Goal: Information Seeking & Learning: Learn about a topic

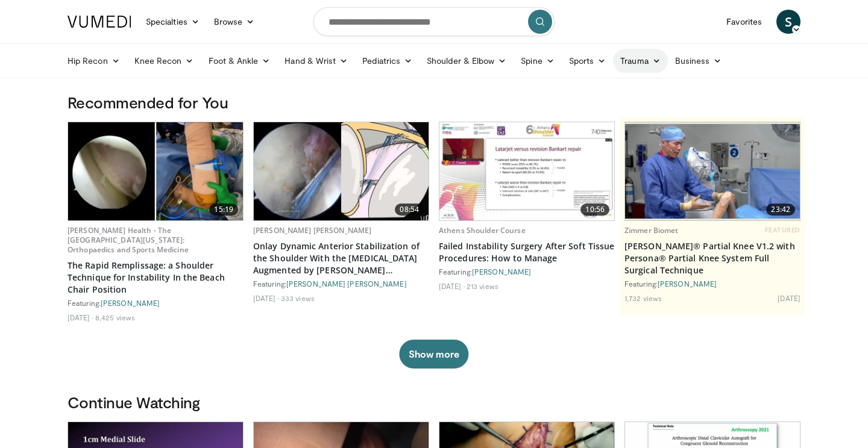
click at [656, 60] on icon at bounding box center [656, 61] width 8 height 8
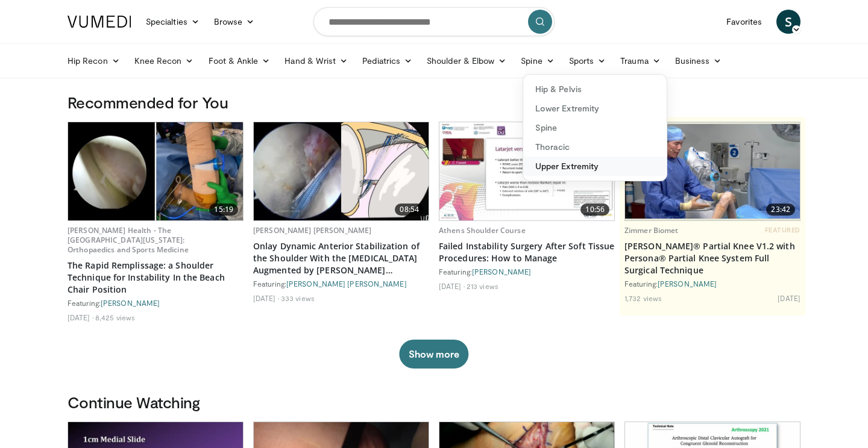
click at [569, 162] on link "Upper Extremity" at bounding box center [594, 166] width 143 height 19
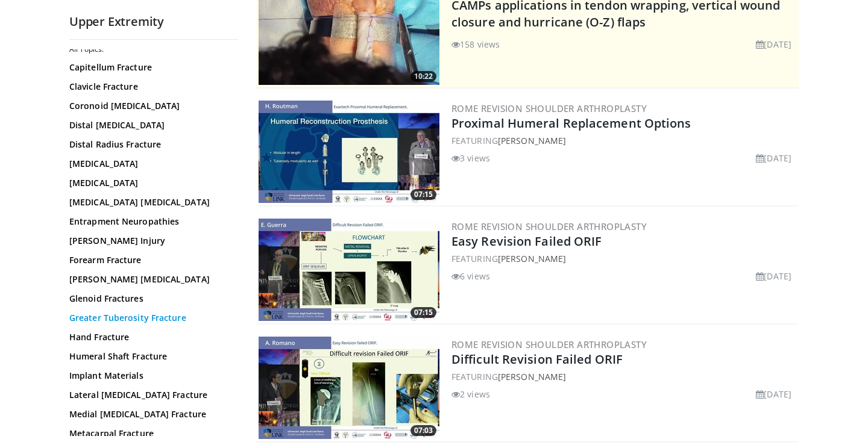
scroll to position [33, 0]
click at [155, 361] on link "Humeral Shaft Fracture" at bounding box center [150, 356] width 163 height 12
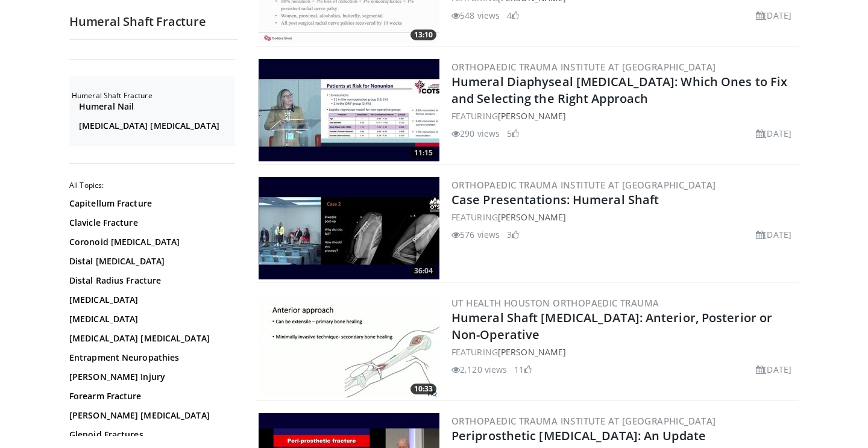
scroll to position [670, 0]
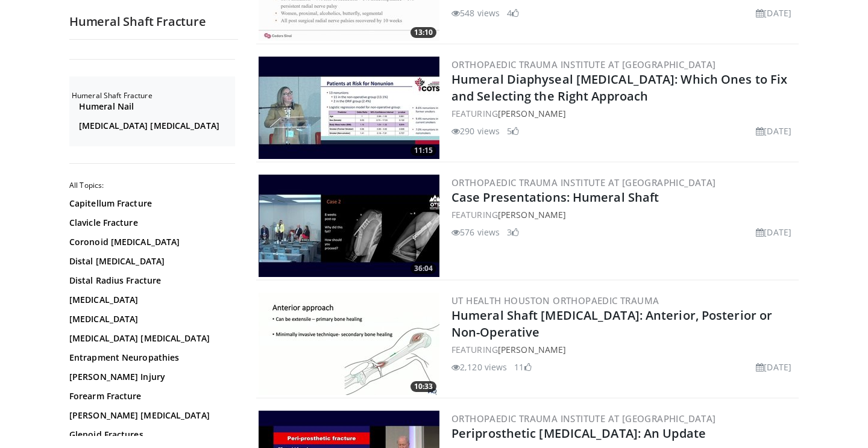
click at [354, 128] on img at bounding box center [349, 108] width 181 height 102
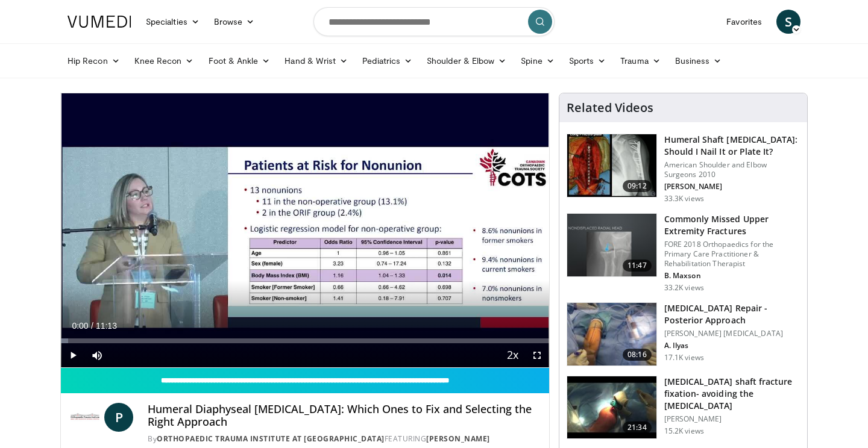
click at [75, 355] on span "Video Player" at bounding box center [73, 356] width 24 height 24
click at [530, 352] on span "Video Player" at bounding box center [537, 356] width 24 height 24
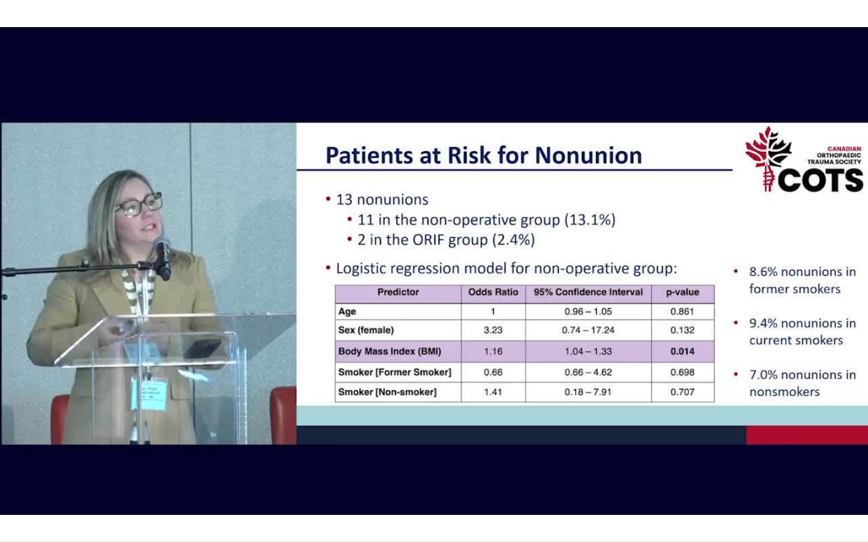
click at [447, 320] on div "10 seconds Tap to unmute" at bounding box center [434, 271] width 868 height 542
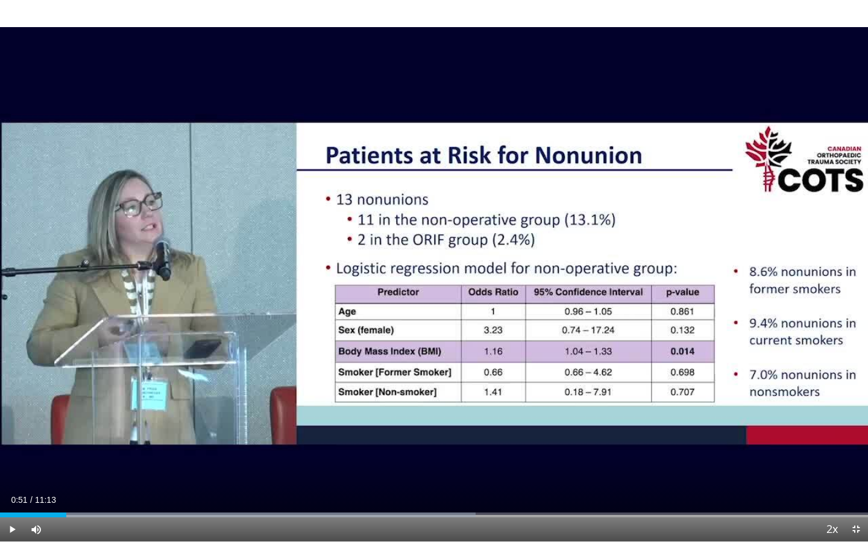
click at [447, 320] on div "10 seconds Tap to unmute" at bounding box center [434, 271] width 868 height 542
click at [664, 448] on div "Loaded : 54.78% 01:03 08:35" at bounding box center [434, 511] width 868 height 11
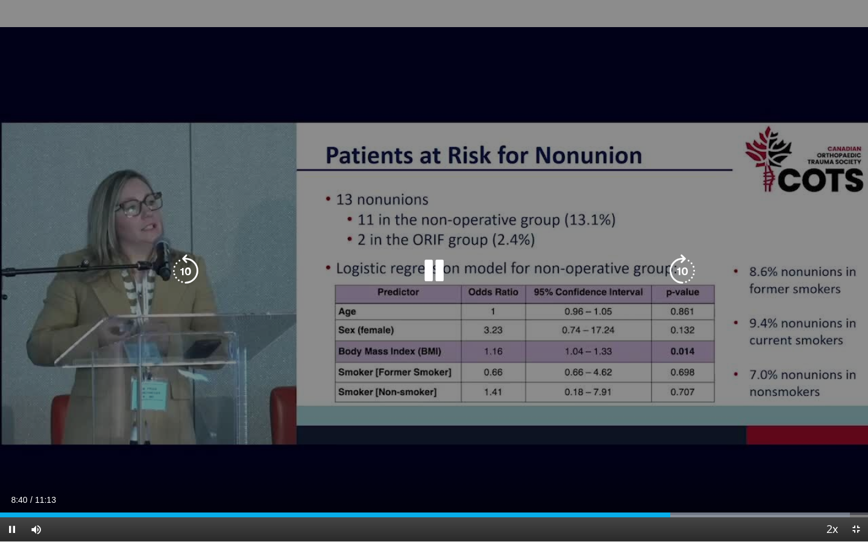
click at [613, 448] on div "10 seconds Tap to unmute" at bounding box center [434, 271] width 868 height 542
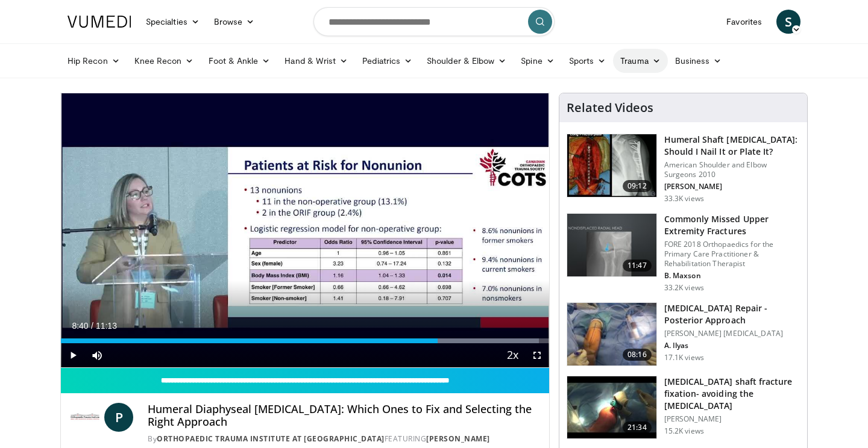
click at [650, 64] on link "Trauma" at bounding box center [640, 61] width 55 height 24
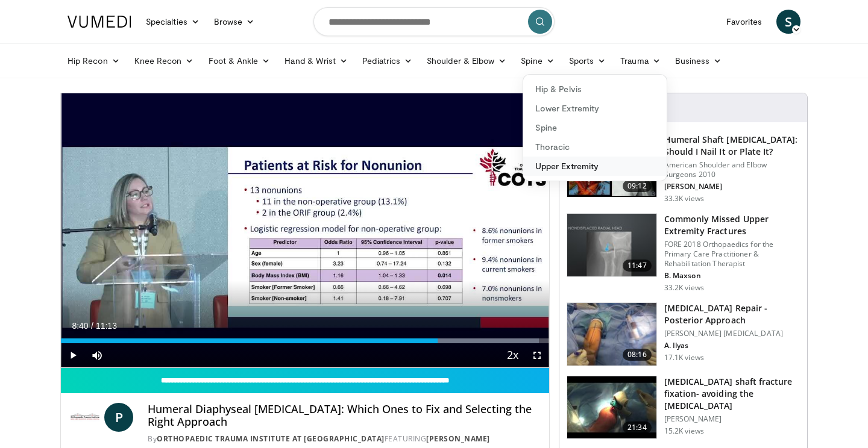
click at [563, 170] on link "Upper Extremity" at bounding box center [594, 166] width 143 height 19
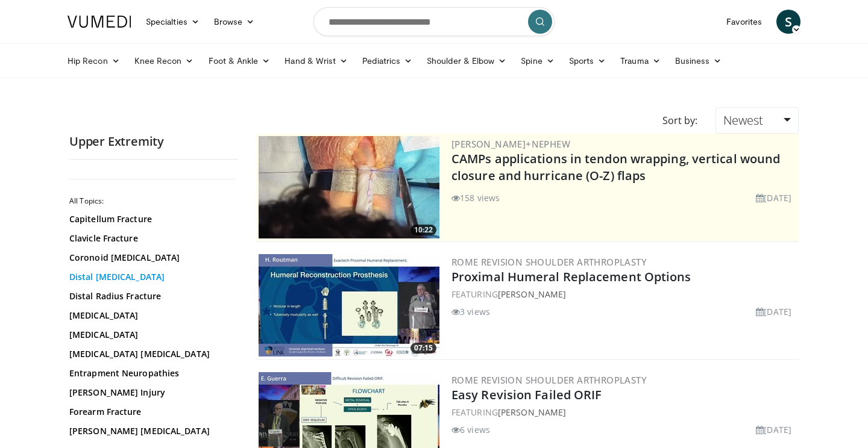
click at [116, 281] on link "Distal [MEDICAL_DATA]" at bounding box center [150, 277] width 163 height 12
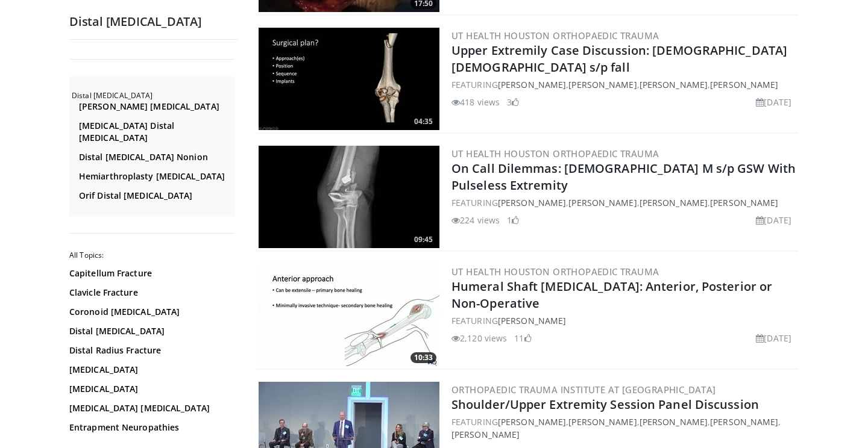
scroll to position [1648, 0]
click at [348, 324] on img at bounding box center [349, 315] width 181 height 102
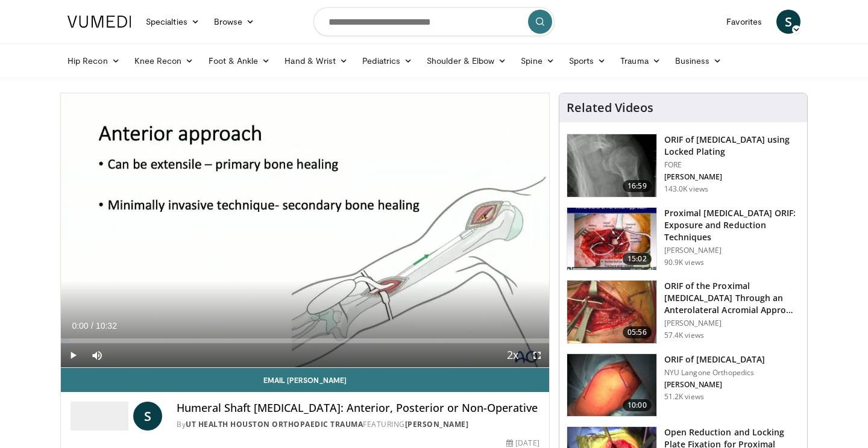
click at [74, 354] on span "Video Player" at bounding box center [73, 356] width 24 height 24
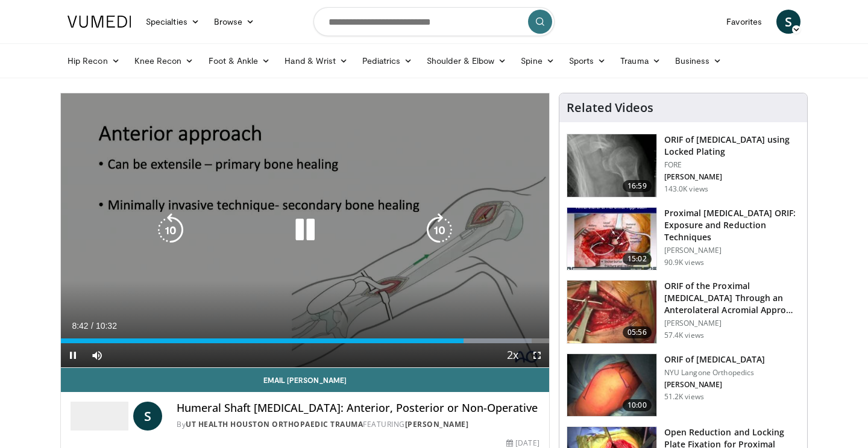
click at [108, 312] on div "10 seconds Tap to unmute" at bounding box center [305, 230] width 488 height 274
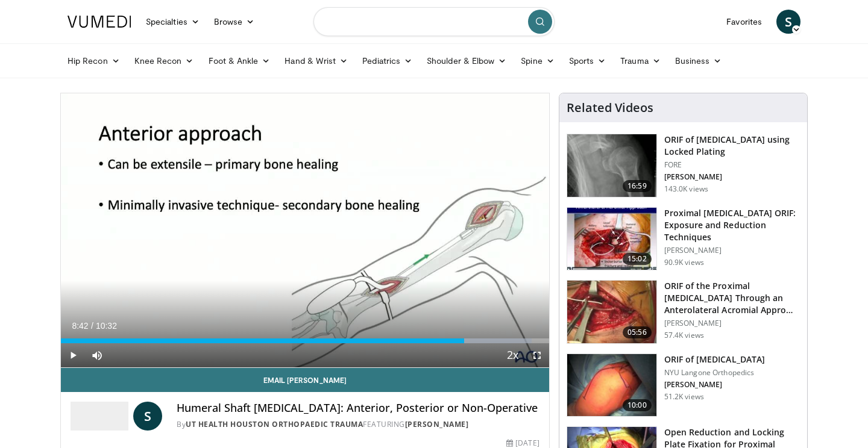
click at [495, 16] on input "Search topics, interventions" at bounding box center [433, 21] width 241 height 29
type input "**********"
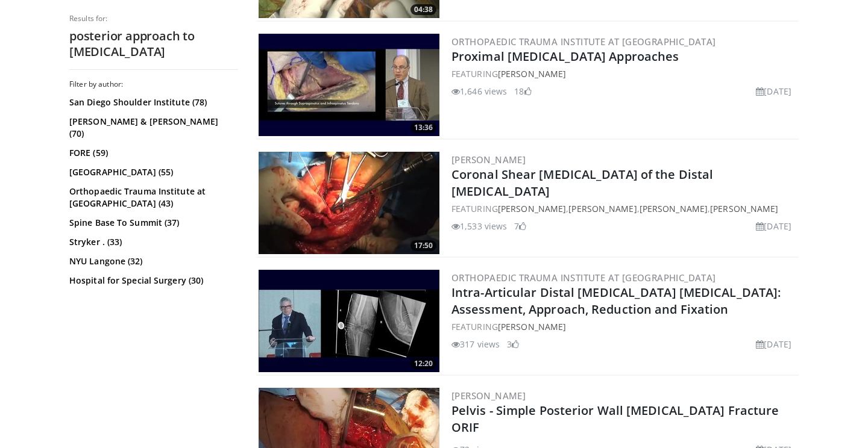
scroll to position [693, 0]
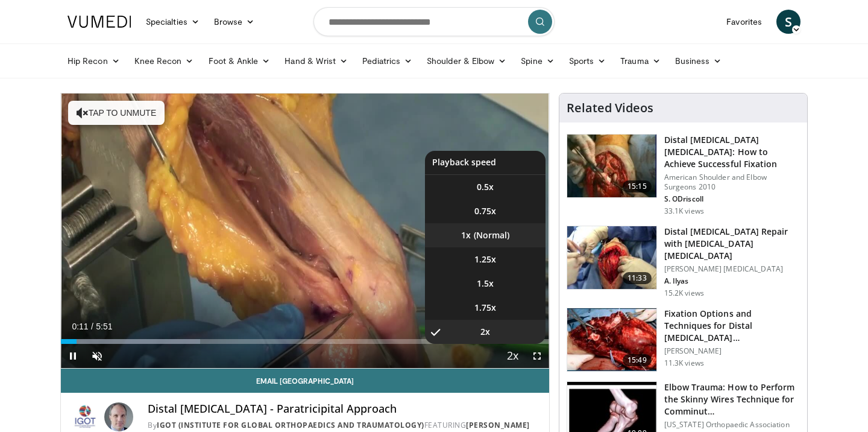
click at [482, 239] on li "1x" at bounding box center [485, 235] width 121 height 24
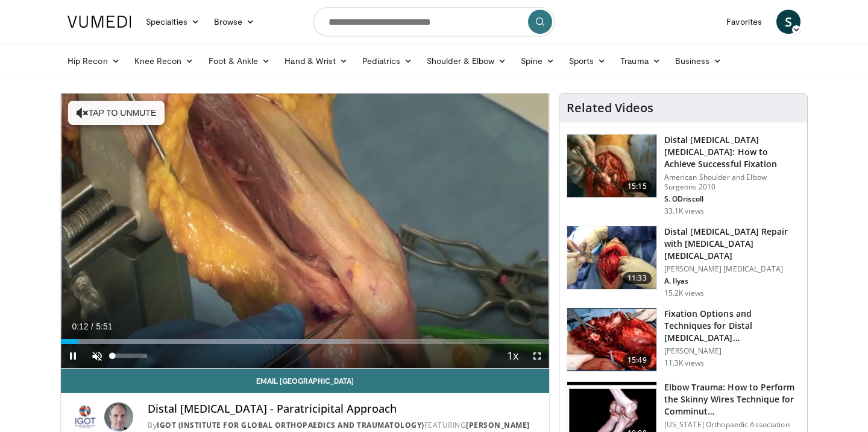
click at [90, 356] on span "Video Player" at bounding box center [97, 356] width 24 height 24
click at [534, 352] on span "Video Player" at bounding box center [537, 356] width 24 height 24
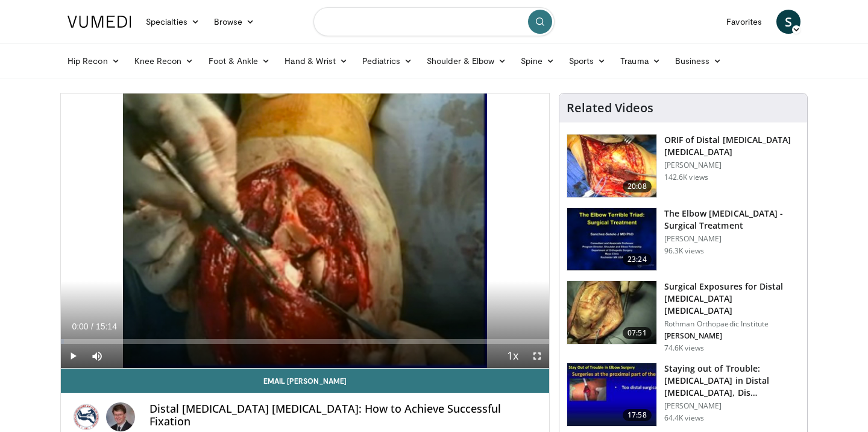
click at [401, 31] on input "Search topics, interventions" at bounding box center [433, 21] width 241 height 29
type input "**********"
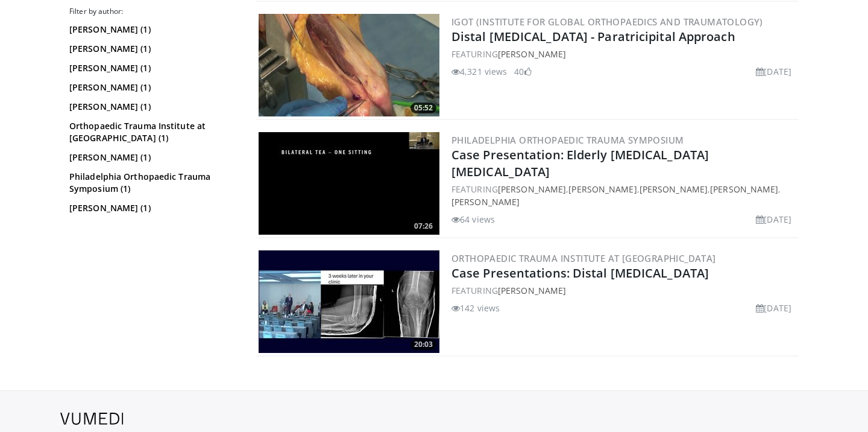
scroll to position [319, 0]
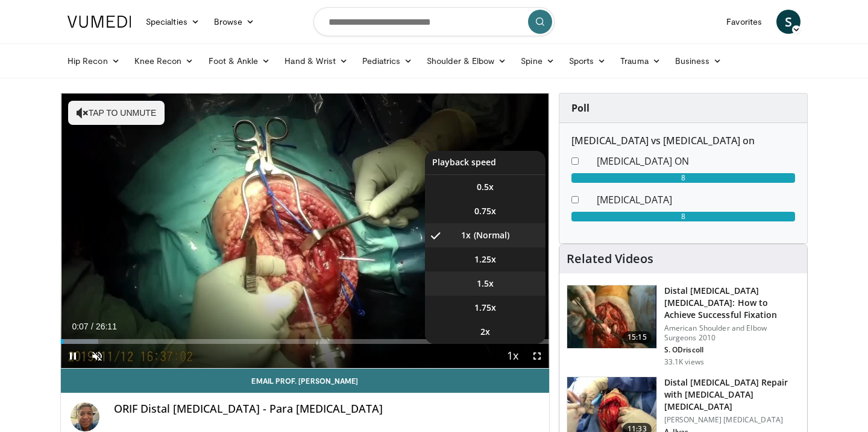
click at [488, 286] on span "1.5x" at bounding box center [485, 283] width 17 height 12
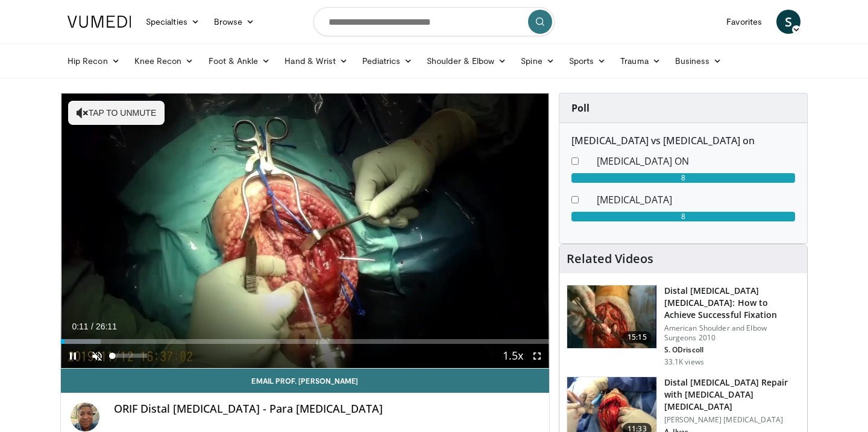
click at [97, 353] on span "Video Player" at bounding box center [97, 356] width 24 height 24
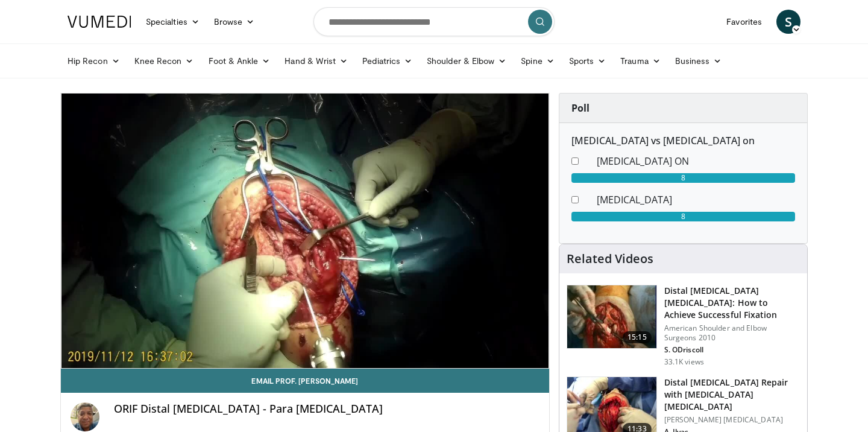
click at [537, 361] on div "10 seconds Tap to unmute" at bounding box center [305, 230] width 488 height 274
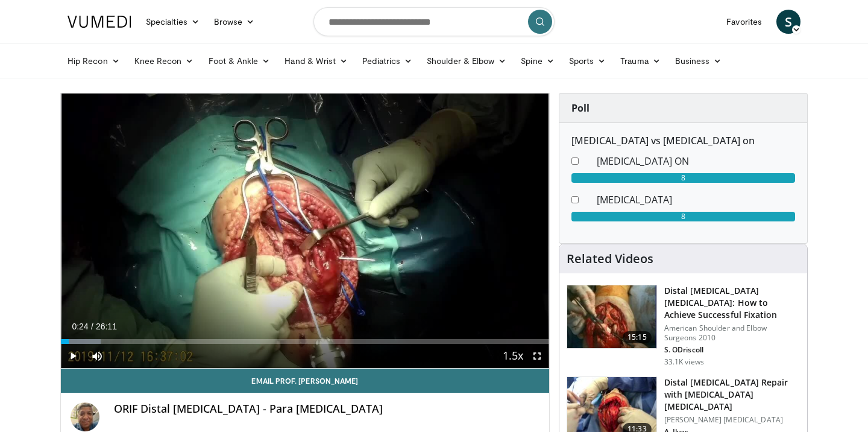
click at [536, 355] on span "Video Player" at bounding box center [537, 356] width 24 height 24
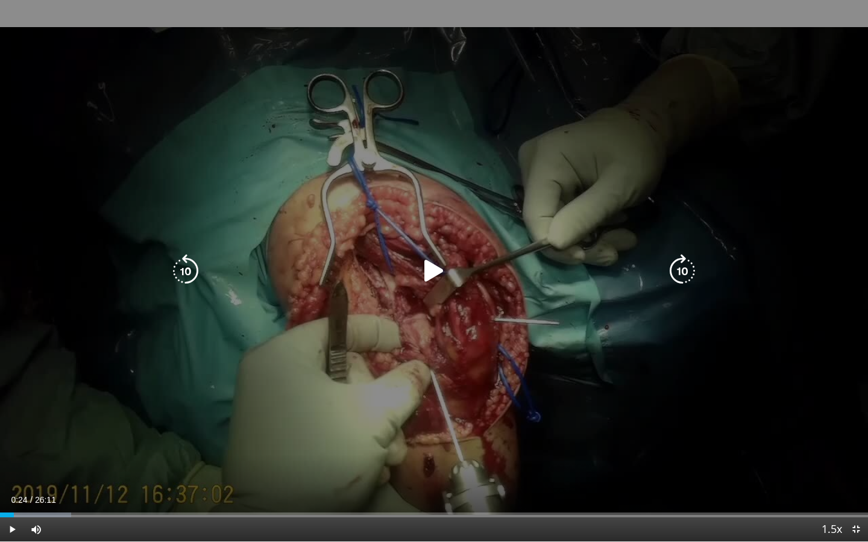
click at [412, 408] on div "10 seconds Tap to unmute" at bounding box center [434, 271] width 868 height 542
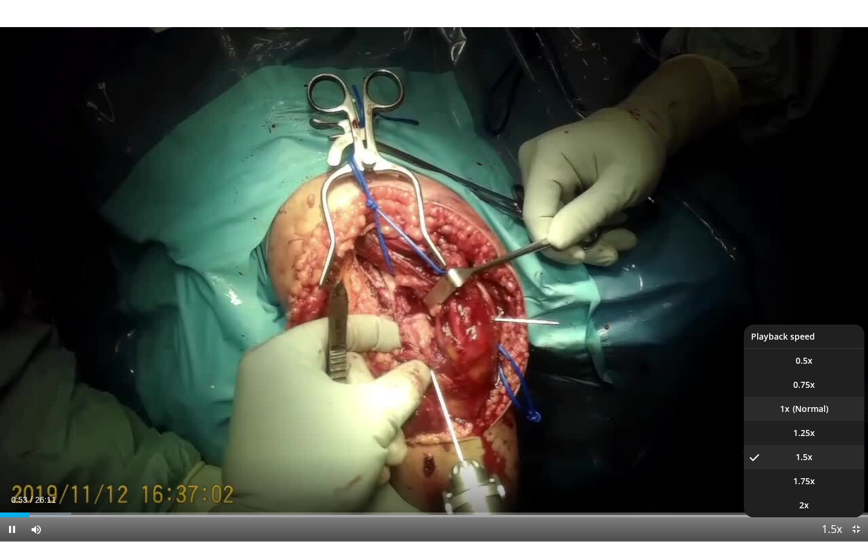
click at [795, 419] on li "1x" at bounding box center [804, 409] width 121 height 24
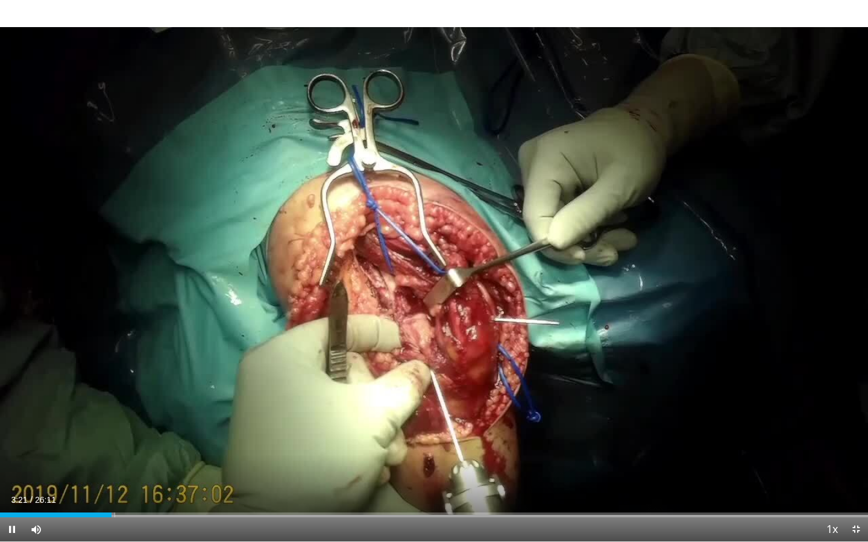
click at [136, 431] on div "Current Time 3:21 / Duration 26:11 Pause Skip Backward Skip Forward Mute Loaded…" at bounding box center [434, 530] width 868 height 24
click at [134, 431] on div "Progress Bar" at bounding box center [134, 515] width 1 height 5
click at [160, 431] on div "10 seconds Tap to unmute" at bounding box center [434, 271] width 868 height 542
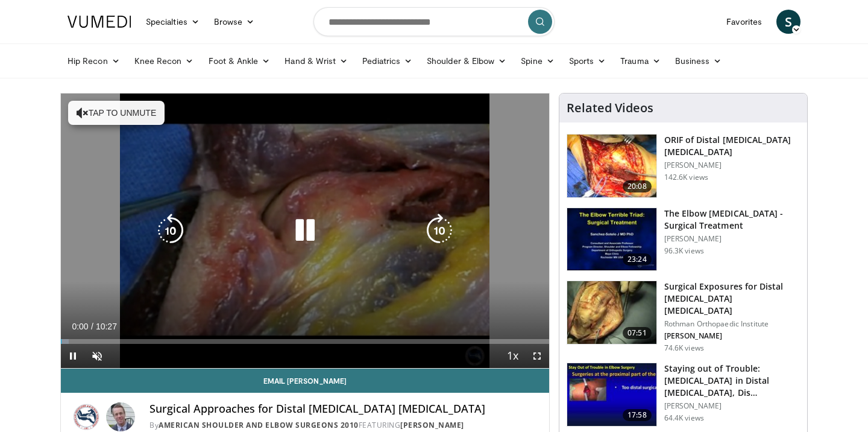
click at [300, 233] on icon "Video Player" at bounding box center [305, 230] width 34 height 34
click at [315, 233] on icon "Video Player" at bounding box center [305, 230] width 34 height 34
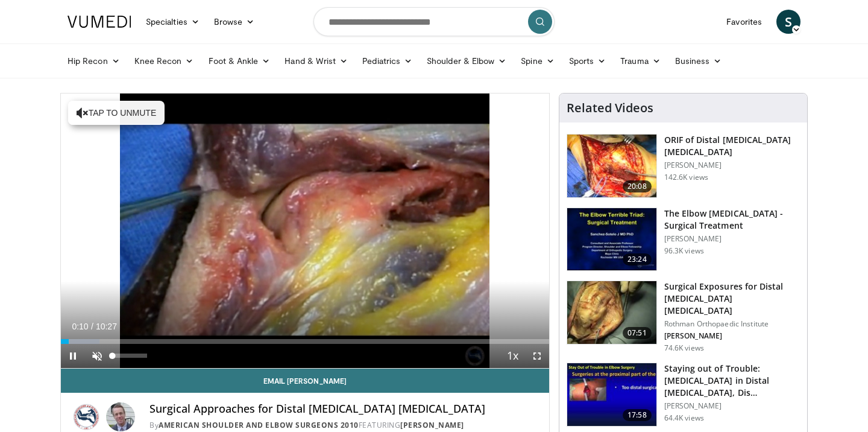
click at [97, 354] on span "Video Player" at bounding box center [97, 356] width 24 height 24
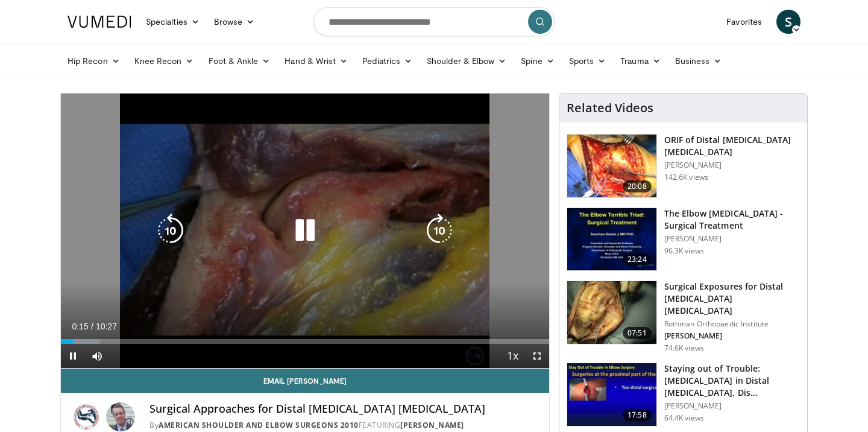
click at [310, 237] on icon "Video Player" at bounding box center [305, 230] width 34 height 34
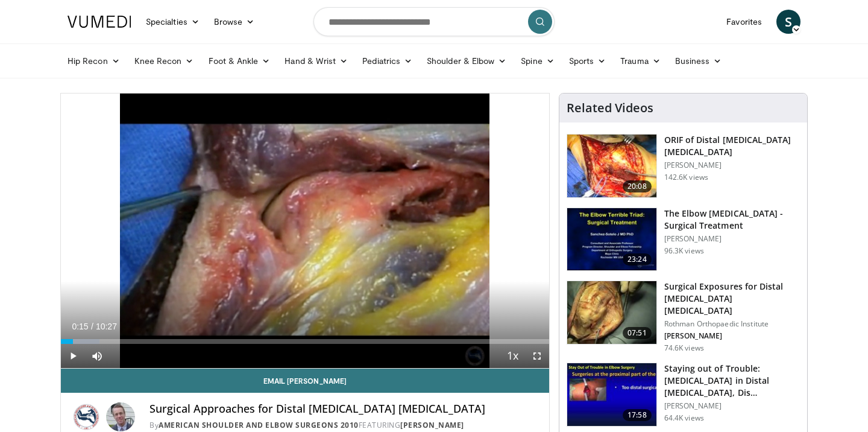
click at [310, 237] on div "10 seconds Tap to unmute" at bounding box center [305, 230] width 488 height 274
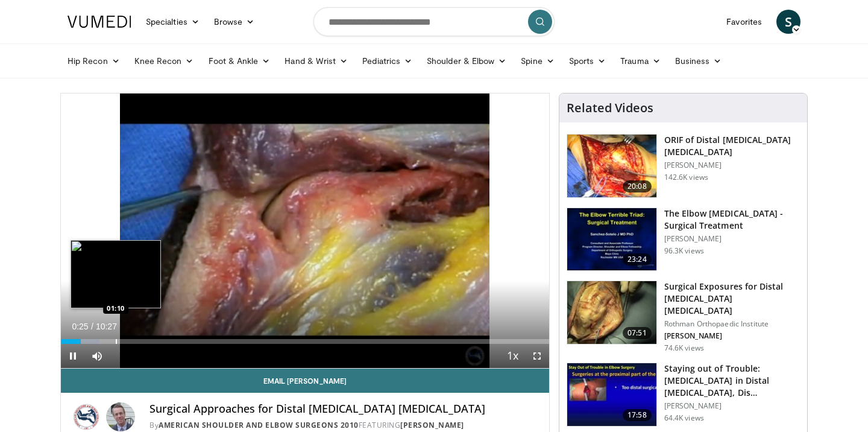
click at [116, 341] on div "Progress Bar" at bounding box center [116, 341] width 1 height 5
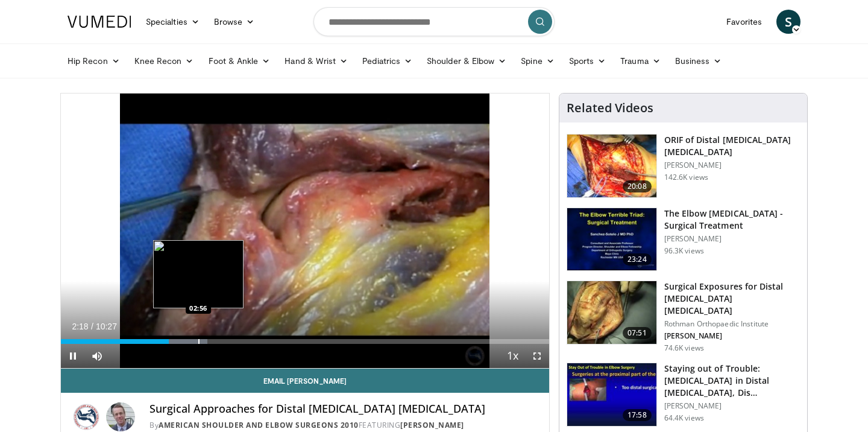
click at [198, 339] on div "Progress Bar" at bounding box center [198, 341] width 1 height 5
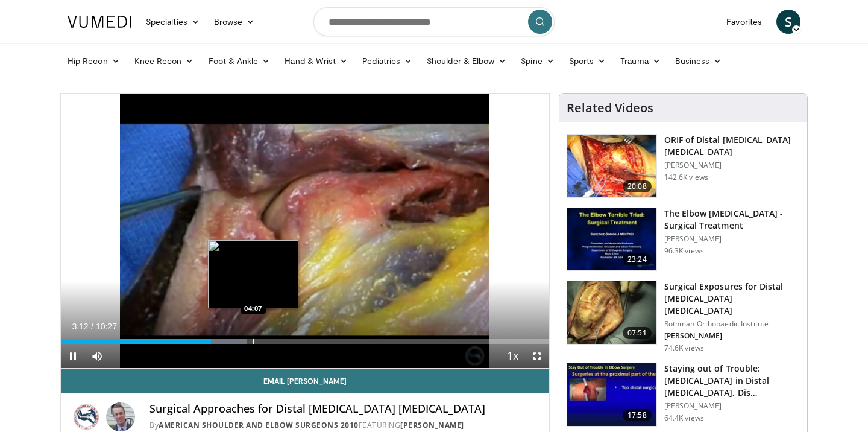
click at [253, 340] on div "Progress Bar" at bounding box center [253, 341] width 1 height 5
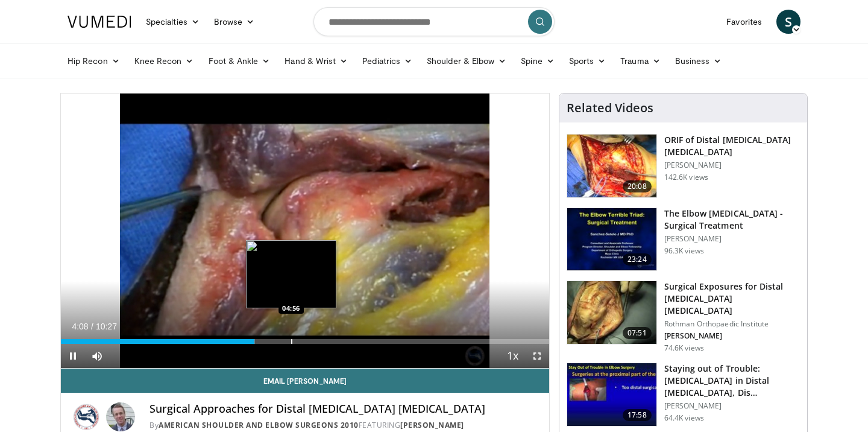
click at [291, 340] on div "Progress Bar" at bounding box center [291, 341] width 1 height 5
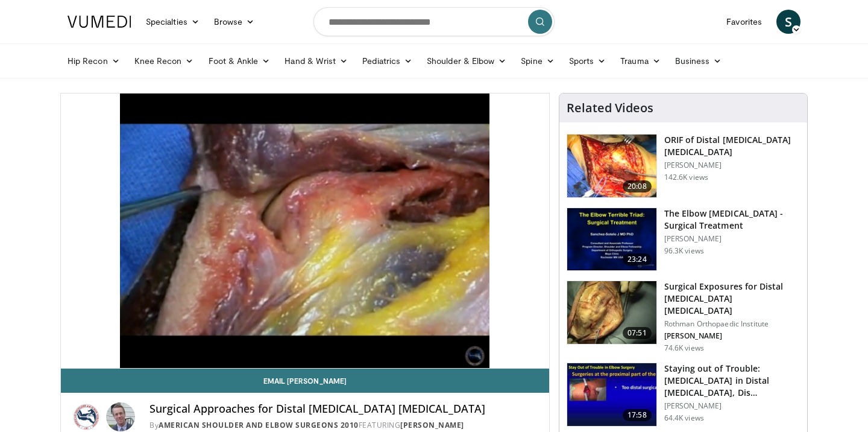
click at [594, 380] on img at bounding box center [611, 394] width 89 height 63
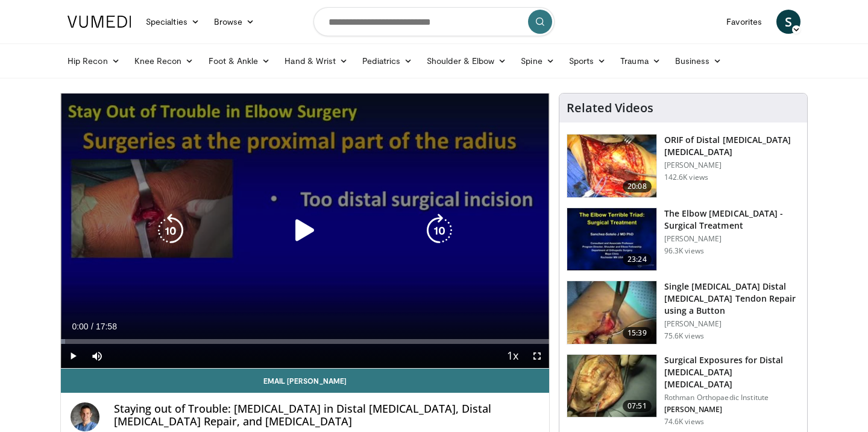
click at [300, 235] on icon "Video Player" at bounding box center [305, 230] width 34 height 34
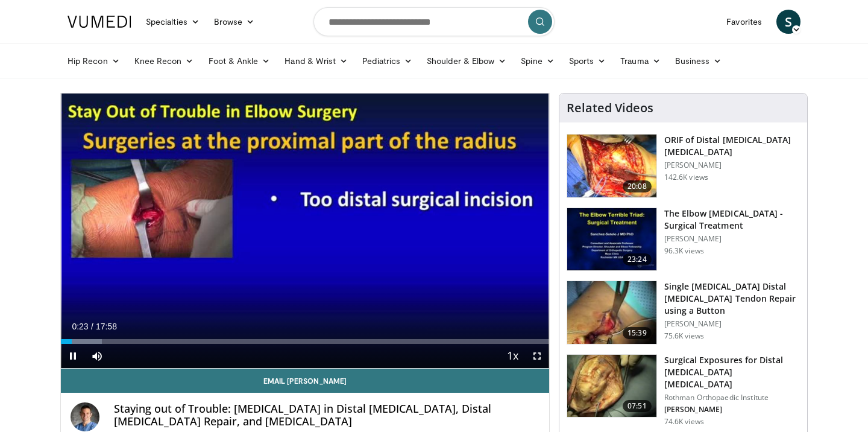
click at [538, 358] on span "Video Player" at bounding box center [537, 356] width 24 height 24
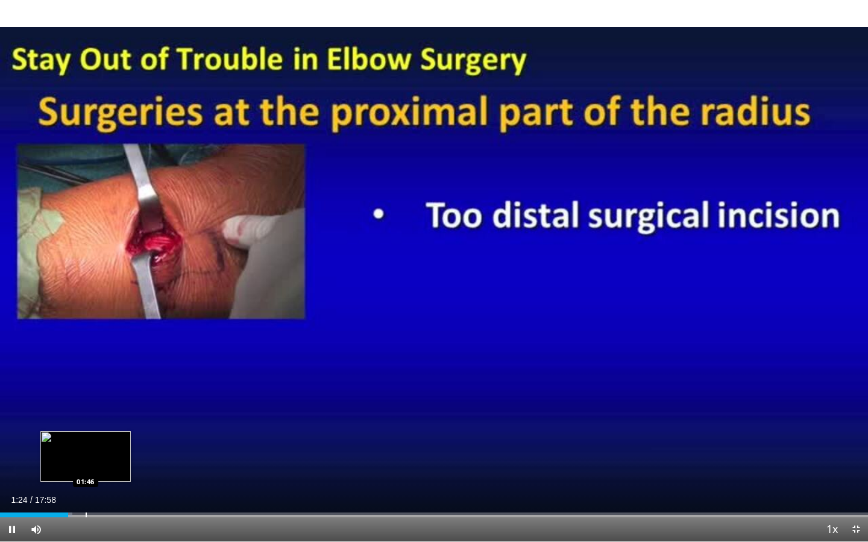
click at [86, 431] on div "Progress Bar" at bounding box center [86, 515] width 1 height 5
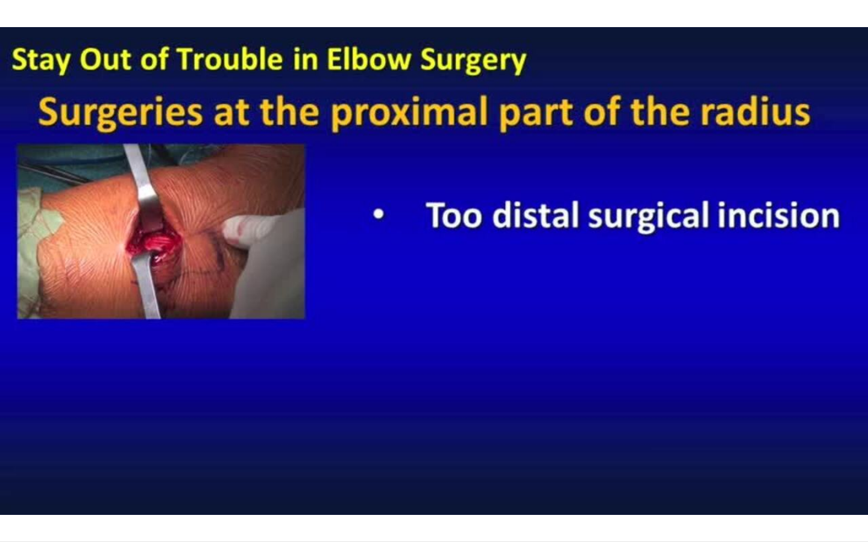
click at [95, 431] on div "10 seconds Tap to unmute" at bounding box center [434, 271] width 868 height 542
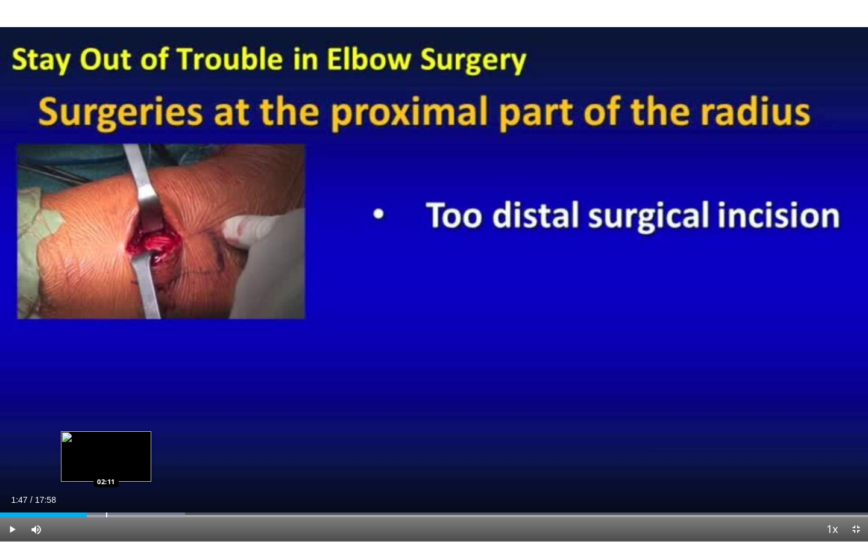
click at [106, 431] on div "Progress Bar" at bounding box center [106, 515] width 1 height 5
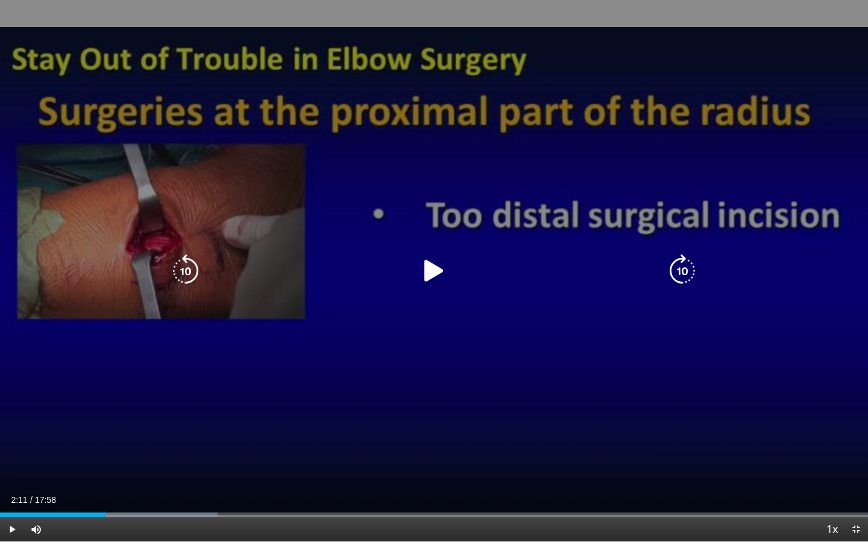
click at [152, 366] on div "10 seconds Tap to unmute" at bounding box center [434, 271] width 868 height 542
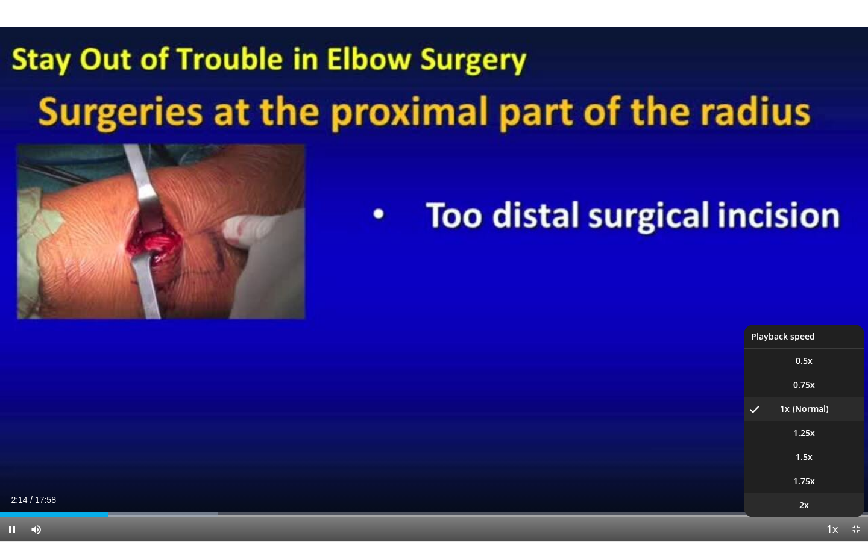
click at [803, 431] on span "2x" at bounding box center [804, 506] width 10 height 12
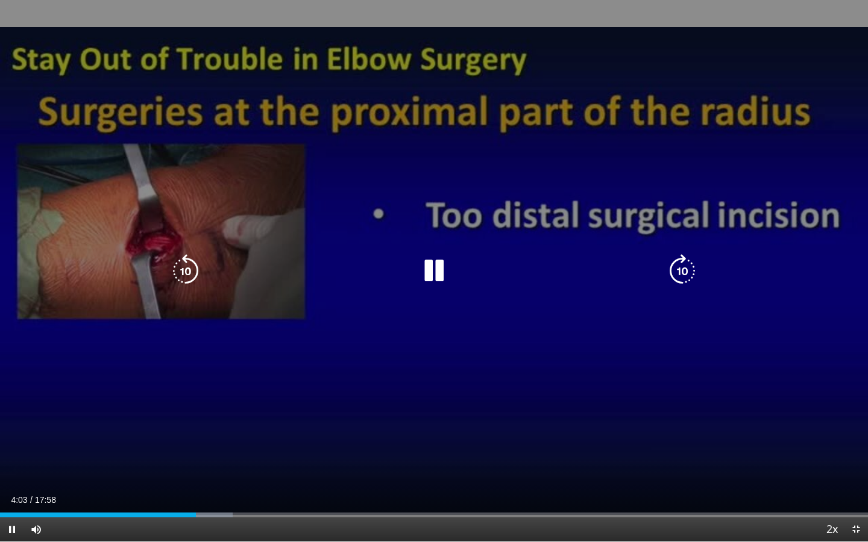
click at [374, 413] on div "10 seconds Tap to unmute" at bounding box center [434, 271] width 868 height 542
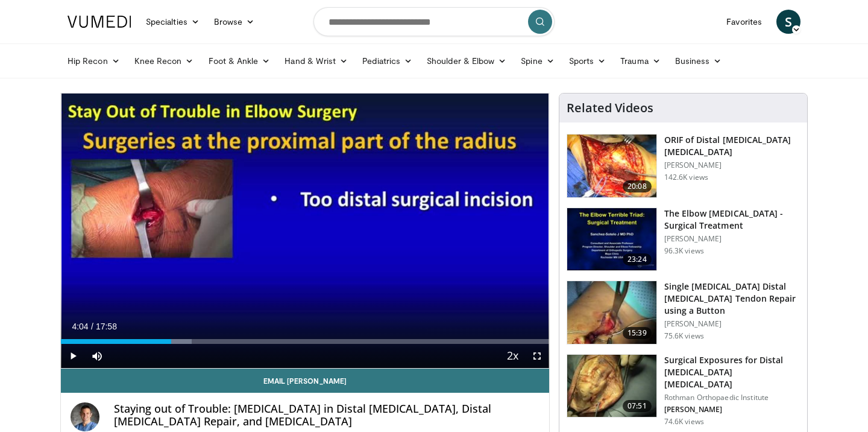
click at [536, 352] on span "Video Player" at bounding box center [537, 356] width 24 height 24
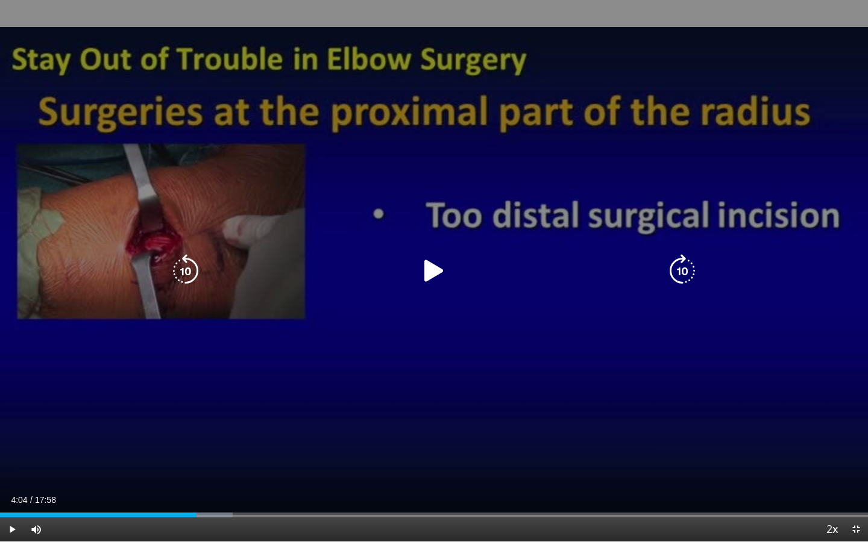
click at [503, 362] on div "10 seconds Tap to unmute" at bounding box center [434, 271] width 868 height 542
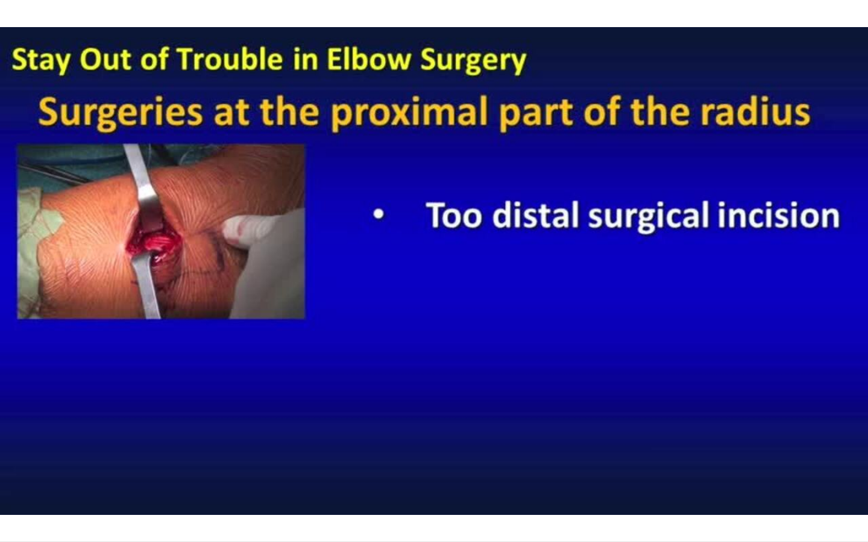
click at [503, 362] on div "10 seconds Tap to unmute" at bounding box center [434, 271] width 868 height 542
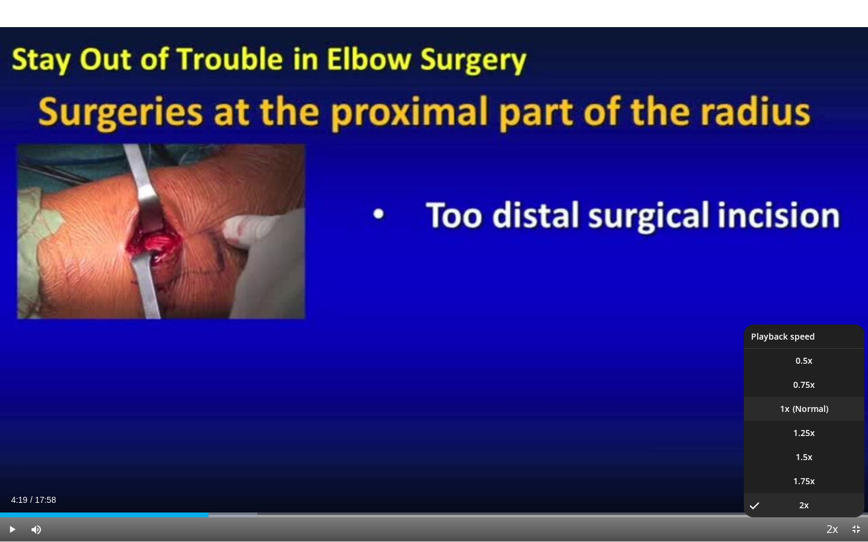
click at [794, 415] on li "1x" at bounding box center [804, 409] width 121 height 24
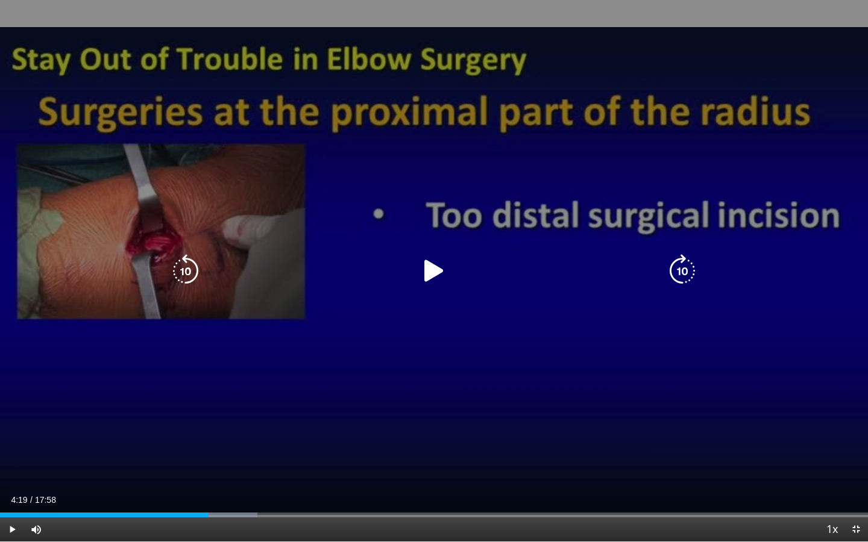
click at [571, 431] on div "10 seconds Tap to unmute" at bounding box center [434, 271] width 868 height 542
click at [538, 380] on div "10 seconds Tap to unmute" at bounding box center [434, 271] width 868 height 542
click at [382, 417] on div "10 seconds Tap to unmute" at bounding box center [434, 271] width 868 height 542
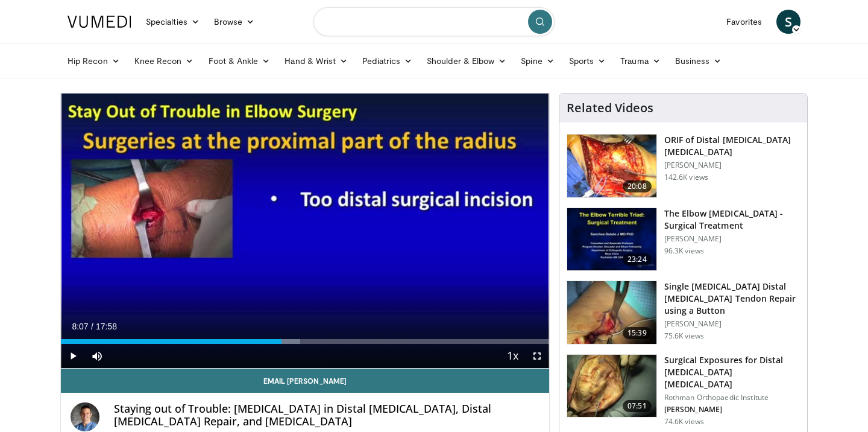
click at [394, 28] on input "Search topics, interventions" at bounding box center [433, 21] width 241 height 29
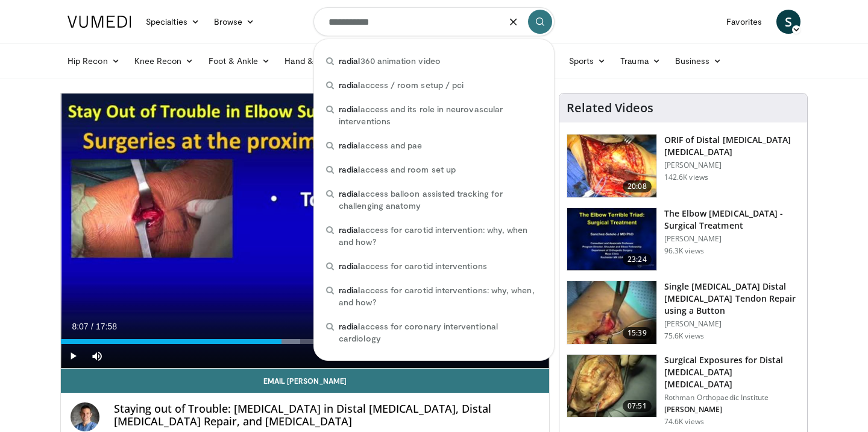
type input "**********"
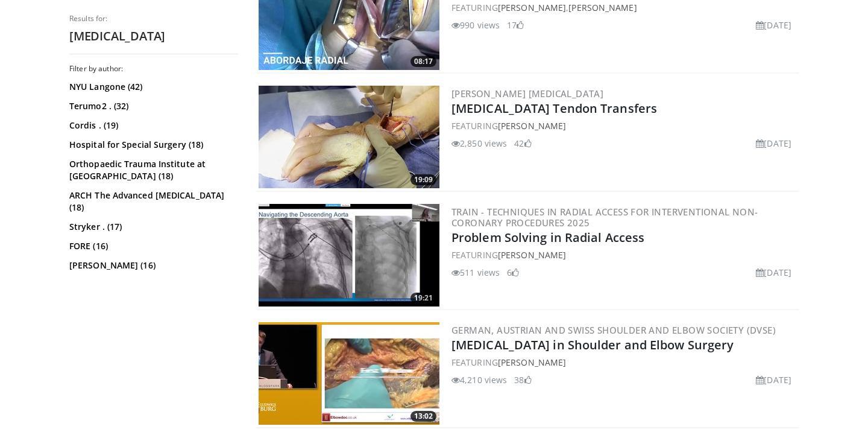
scroll to position [1593, 0]
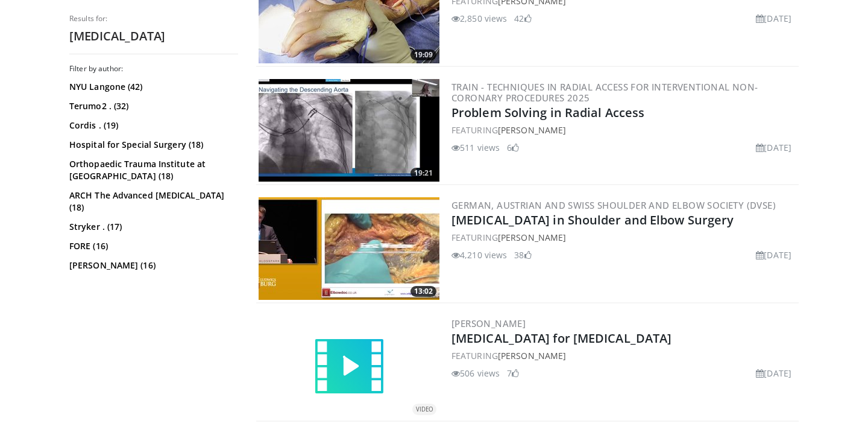
click at [394, 254] on img at bounding box center [349, 248] width 181 height 102
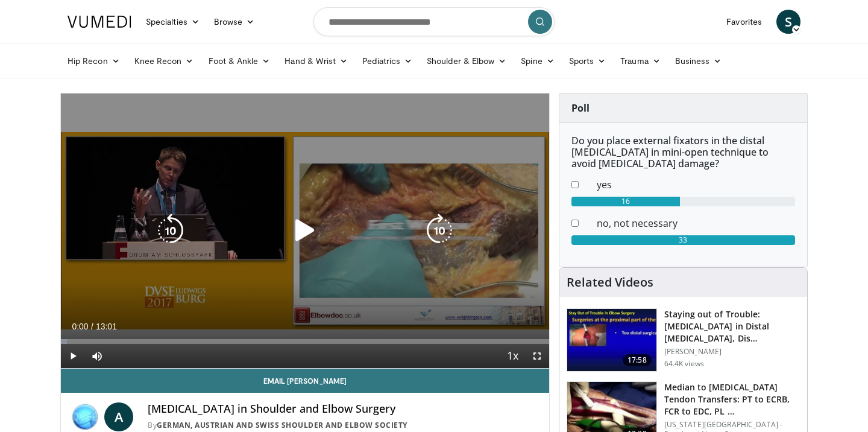
click at [192, 286] on div "10 seconds Tap to unmute" at bounding box center [305, 230] width 488 height 274
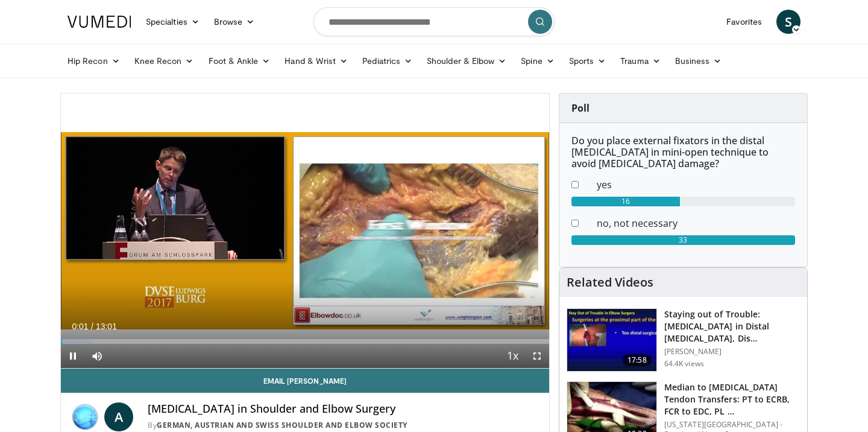
click at [538, 353] on span "Video Player" at bounding box center [537, 356] width 24 height 24
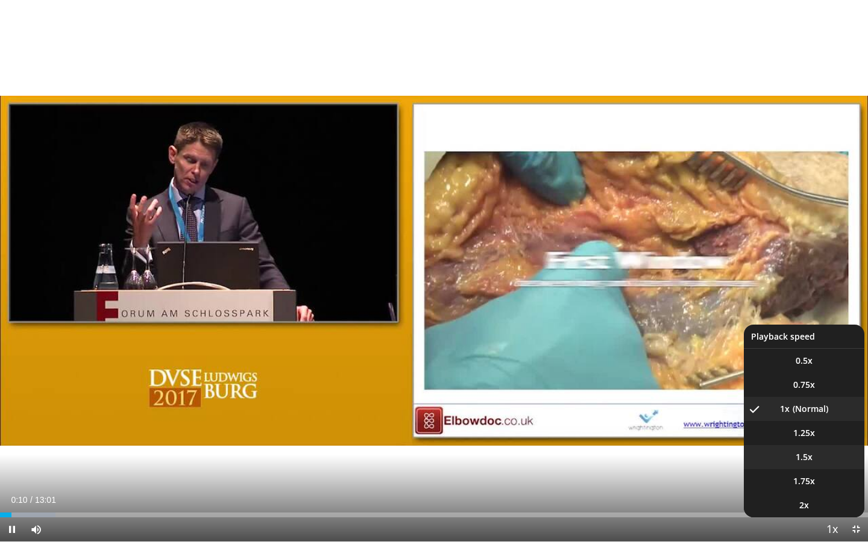
click at [808, 431] on span "1.5x" at bounding box center [804, 457] width 17 height 12
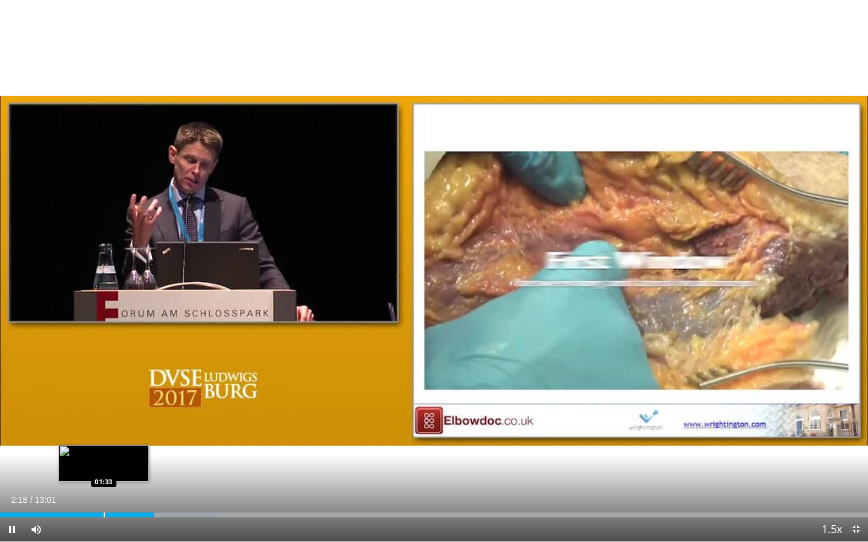
click at [104, 431] on div "Progress Bar" at bounding box center [104, 515] width 1 height 5
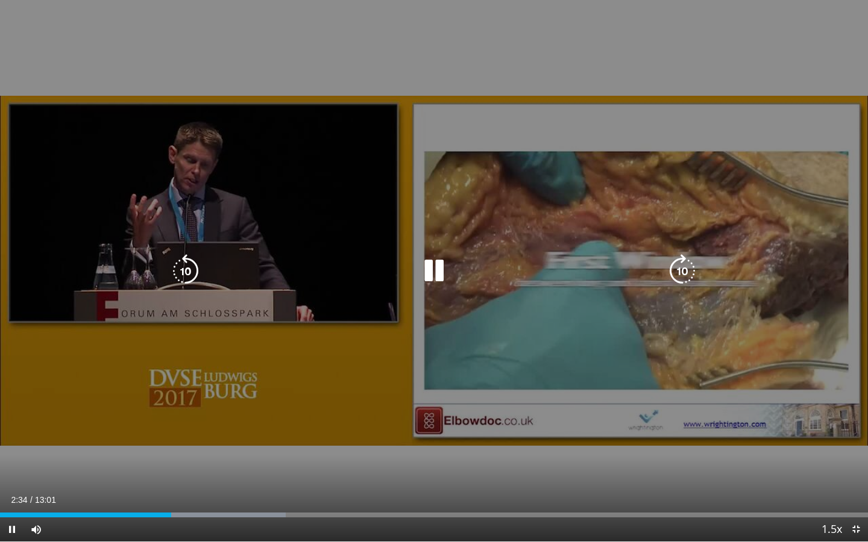
click at [201, 431] on div "10 seconds Tap to unmute" at bounding box center [434, 271] width 868 height 542
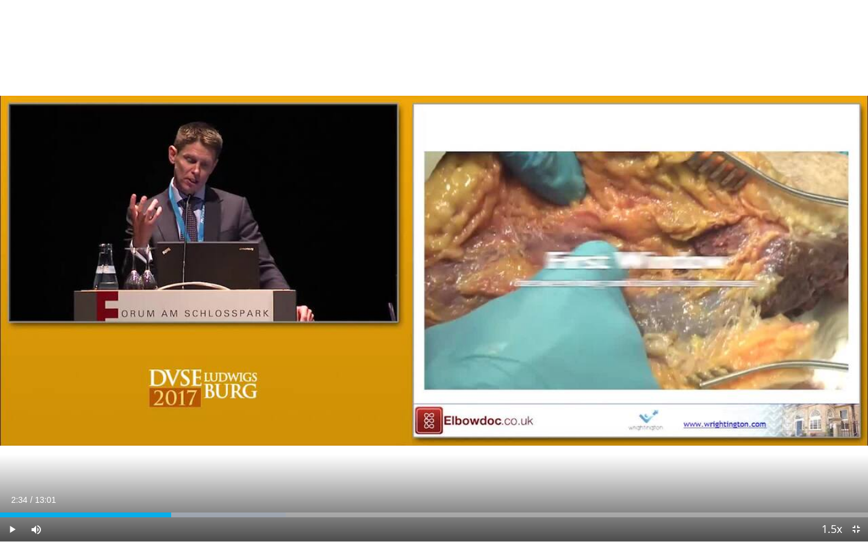
click at [201, 431] on div "10 seconds Tap to unmute" at bounding box center [434, 271] width 868 height 542
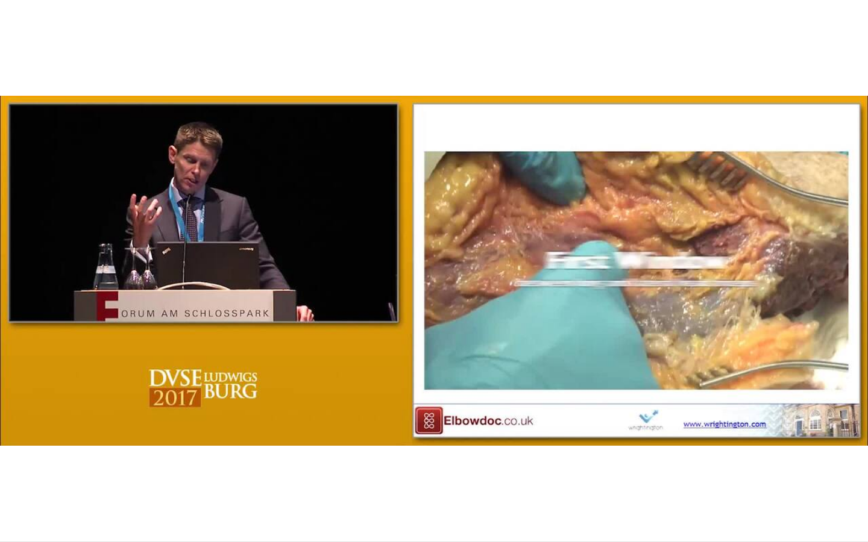
click at [201, 431] on div "10 seconds Tap to unmute" at bounding box center [434, 271] width 868 height 542
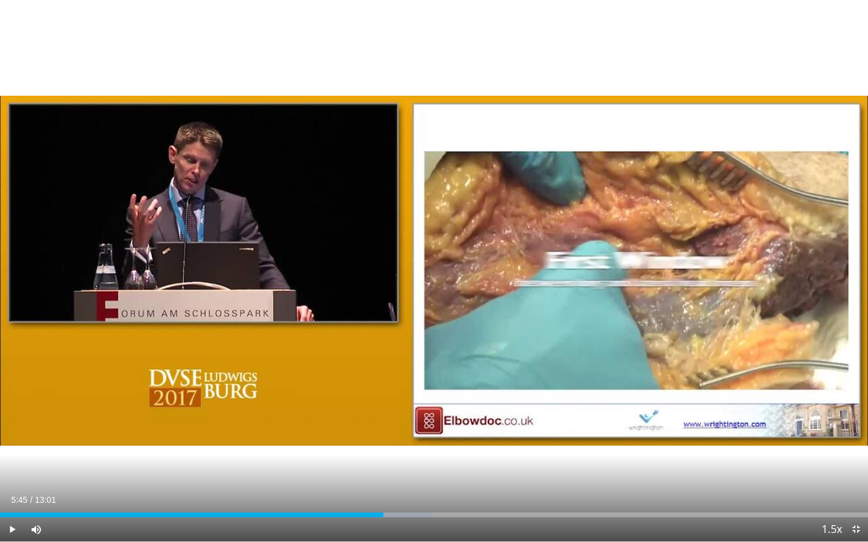
click at [201, 431] on div "10 seconds Tap to unmute" at bounding box center [434, 271] width 868 height 542
click at [356, 431] on div "Progress Bar" at bounding box center [356, 515] width 1 height 5
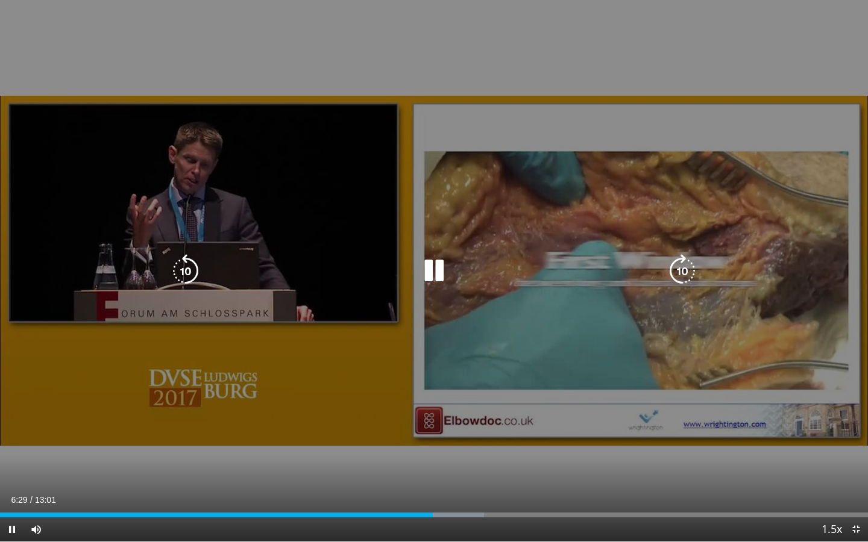
click at [345, 407] on div "10 seconds Tap to unmute" at bounding box center [434, 271] width 868 height 542
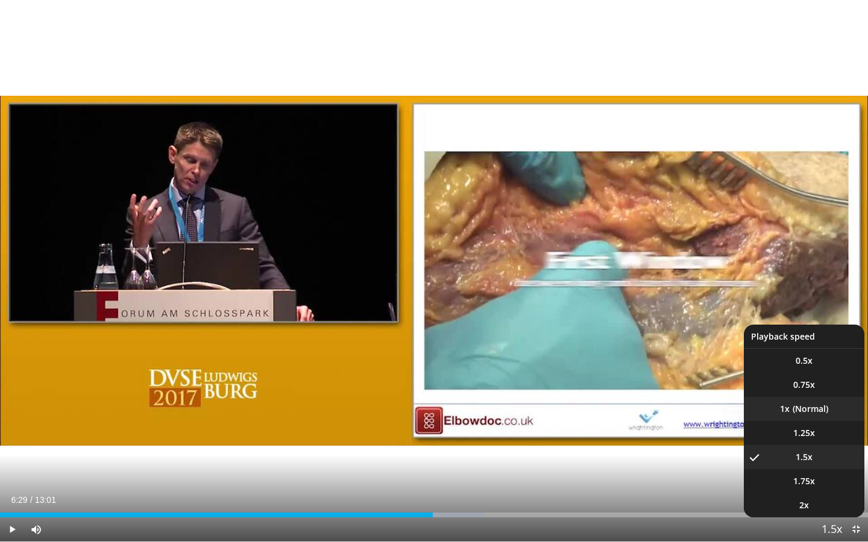
click at [796, 412] on li "1x" at bounding box center [804, 409] width 121 height 24
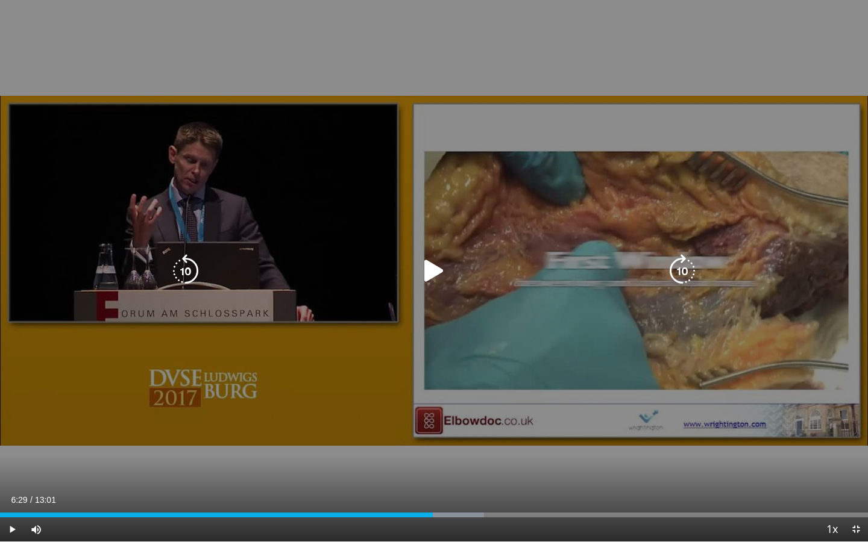
click at [186, 280] on icon "Video Player" at bounding box center [186, 271] width 34 height 34
click at [267, 366] on div "10 seconds Tap to unmute" at bounding box center [434, 271] width 868 height 542
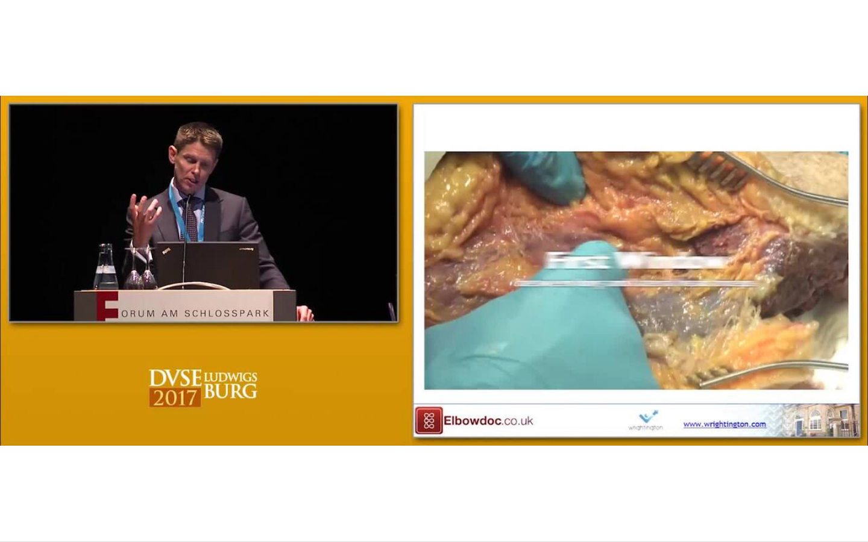
click at [315, 389] on div "10 seconds Tap to unmute" at bounding box center [434, 271] width 868 height 542
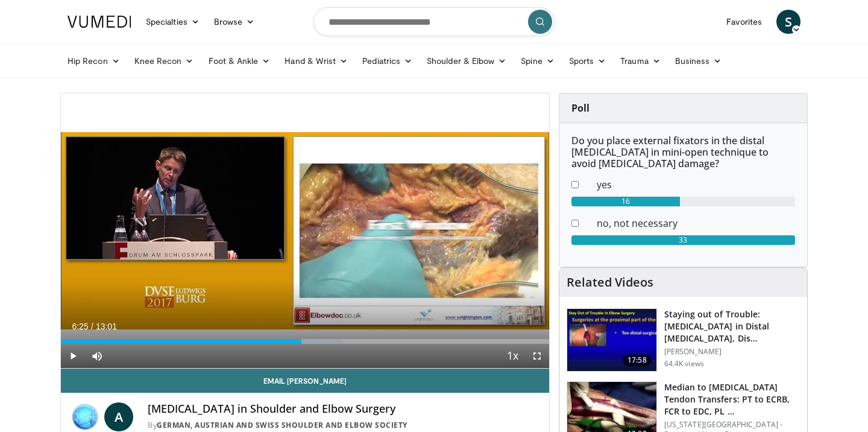
click at [532, 352] on span "Video Player" at bounding box center [537, 356] width 24 height 24
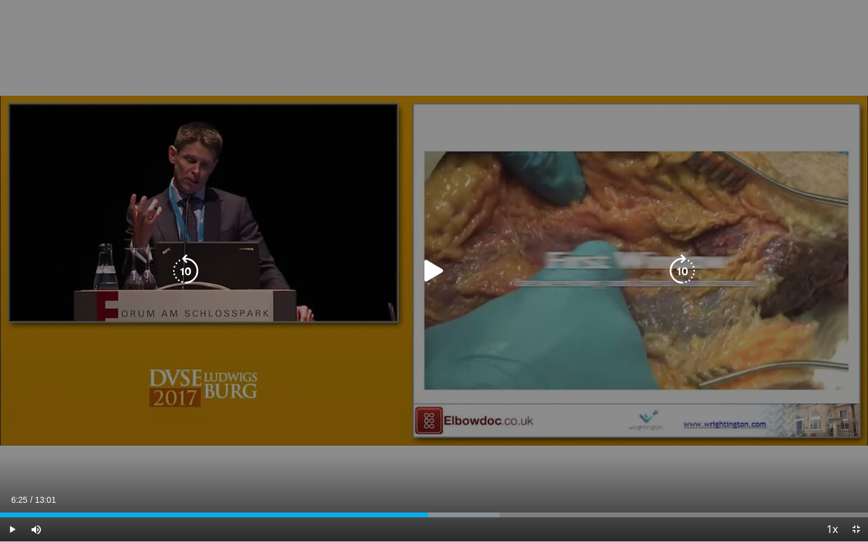
click at [430, 407] on div "10 seconds Tap to unmute" at bounding box center [434, 271] width 868 height 542
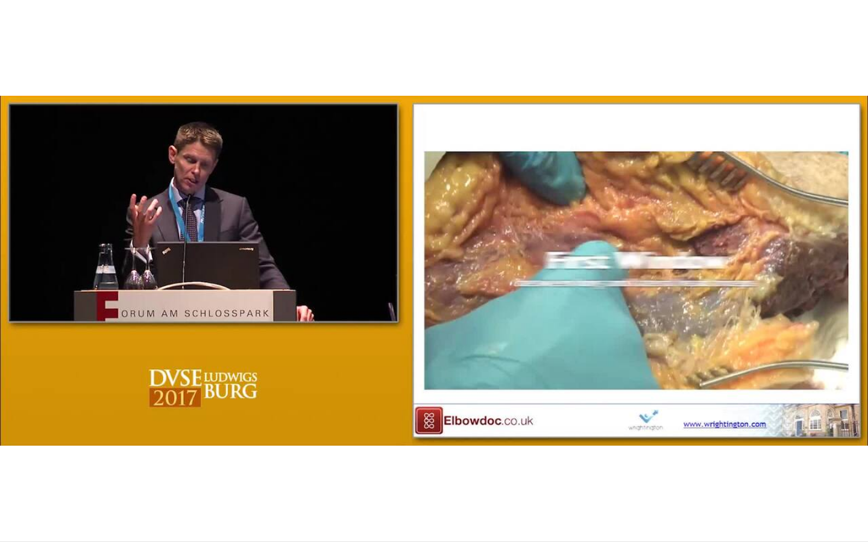
click at [385, 394] on div "10 seconds Tap to unmute" at bounding box center [434, 271] width 868 height 542
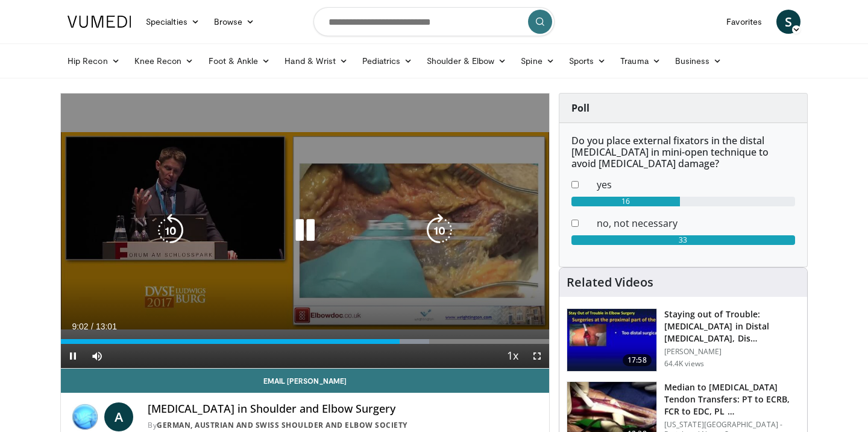
click at [497, 277] on div "10 seconds Tap to unmute" at bounding box center [305, 230] width 488 height 274
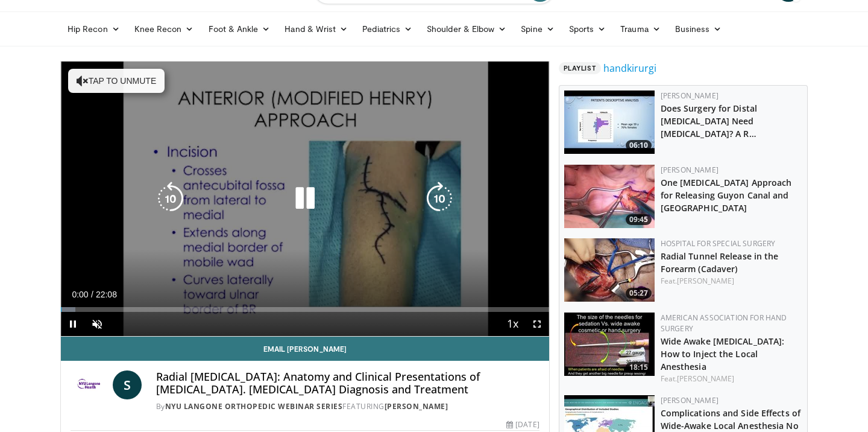
scroll to position [32, 0]
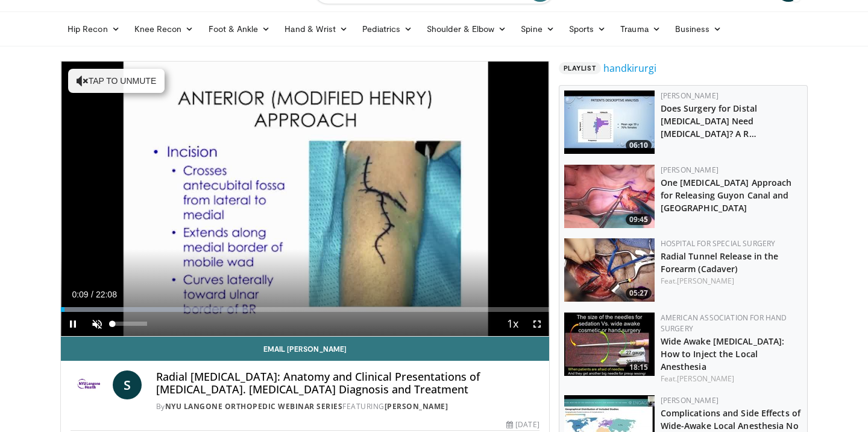
click at [94, 328] on span "Video Player" at bounding box center [97, 324] width 24 height 24
